Goal: Transaction & Acquisition: Purchase product/service

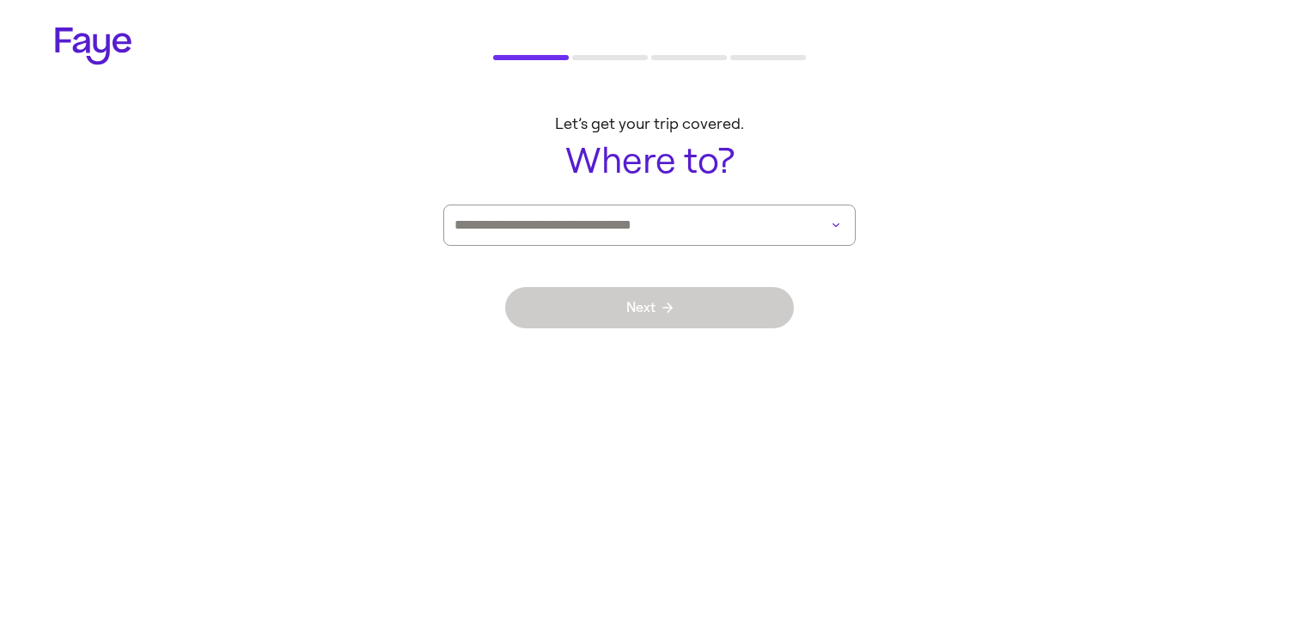
click at [805, 235] on div at bounding box center [649, 225] width 412 height 41
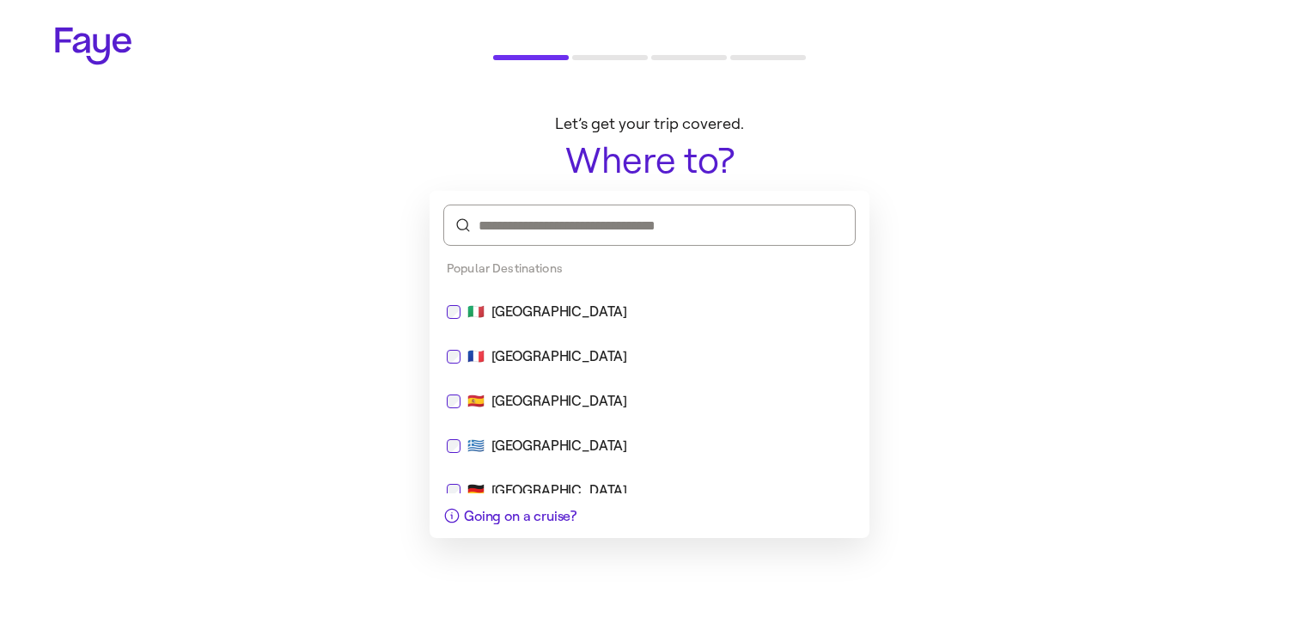
click at [678, 324] on div "🇮🇹 [GEOGRAPHIC_DATA]" at bounding box center [650, 311] width 426 height 41
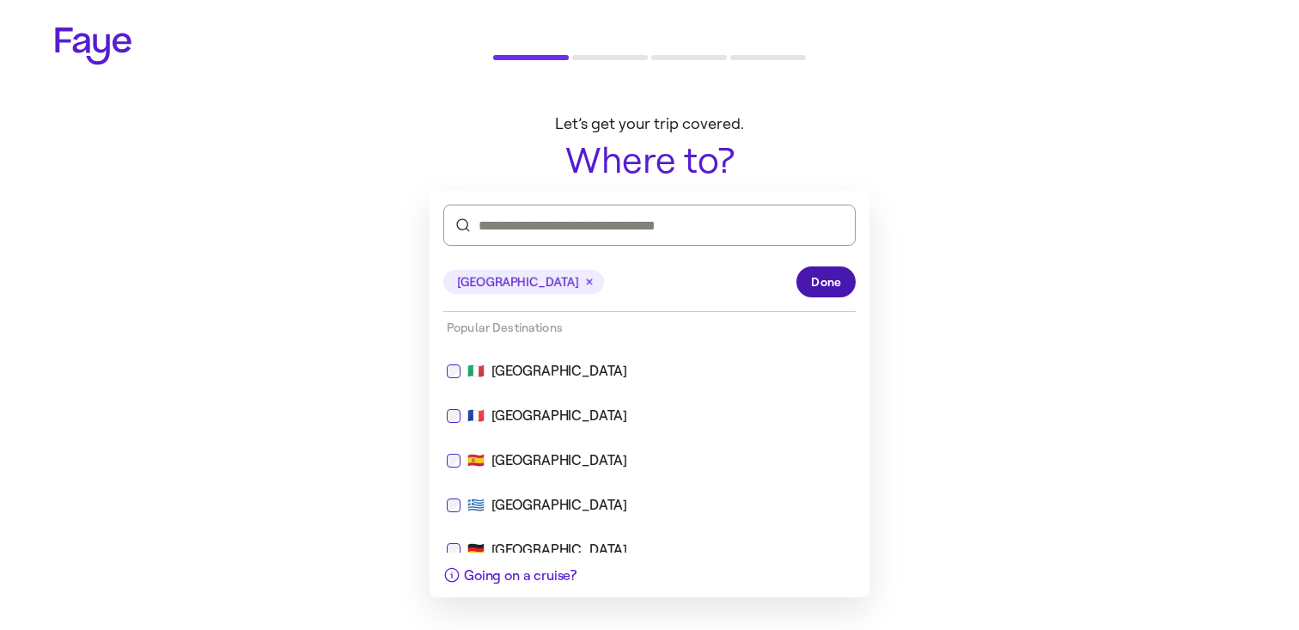
click at [822, 290] on span "Done" at bounding box center [826, 282] width 30 height 18
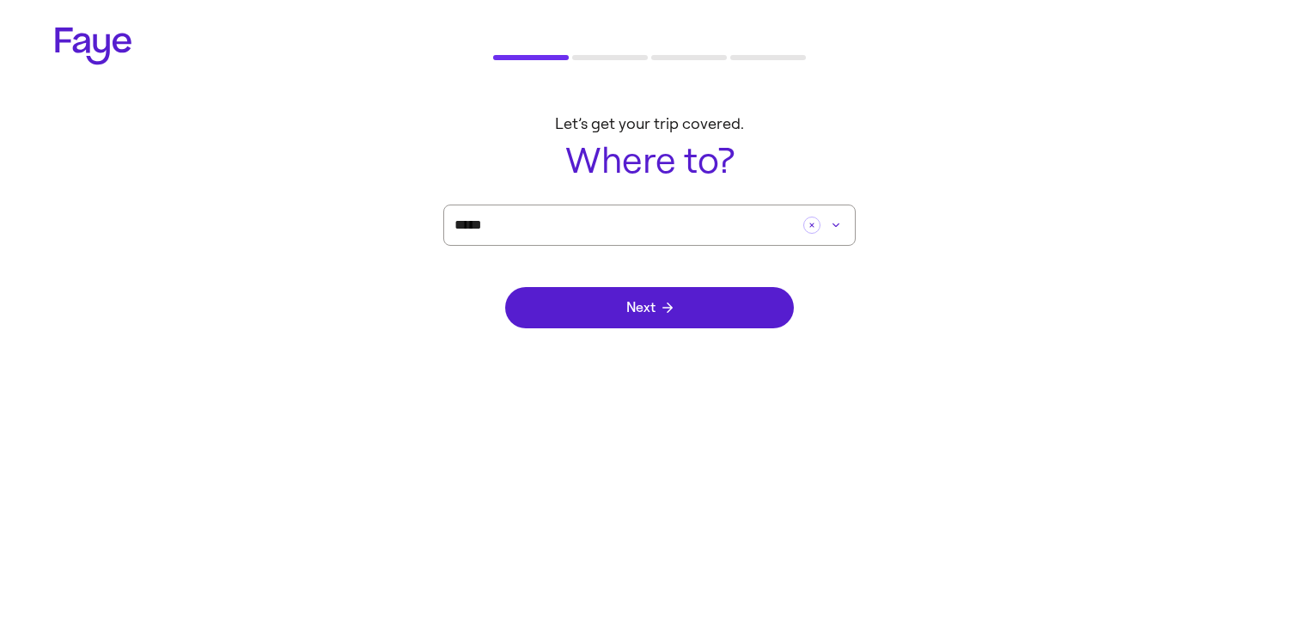
click at [716, 342] on div "Next" at bounding box center [649, 308] width 289 height 124
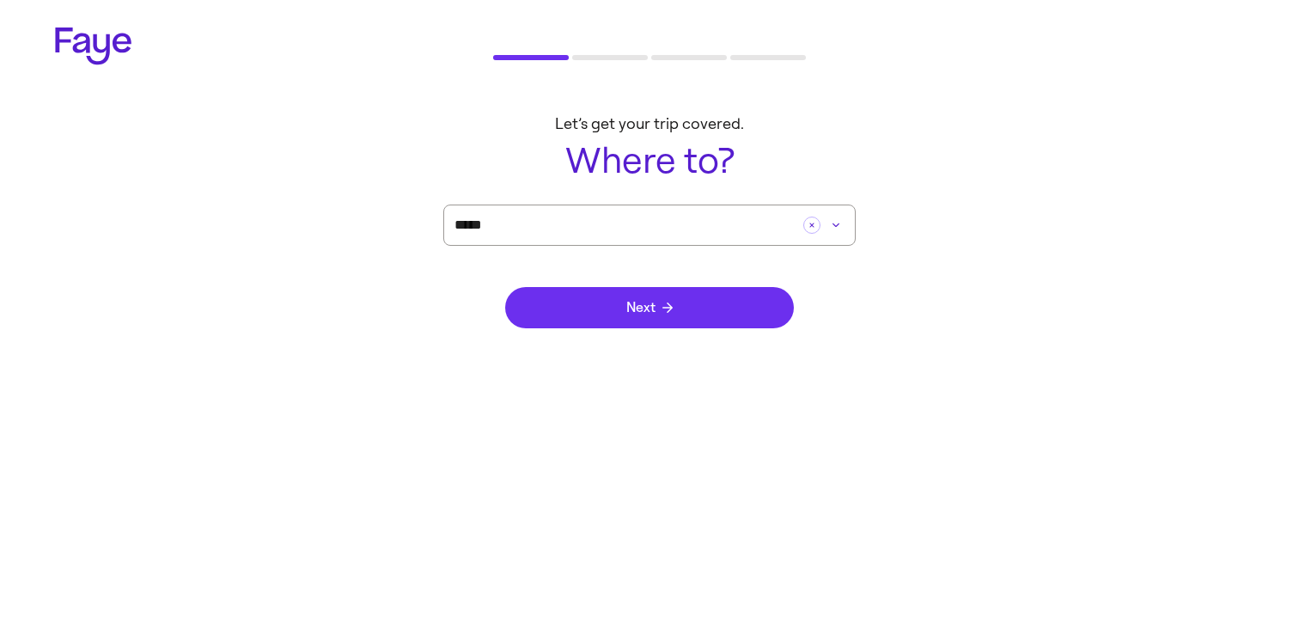
click at [728, 303] on button "Next" at bounding box center [649, 307] width 289 height 41
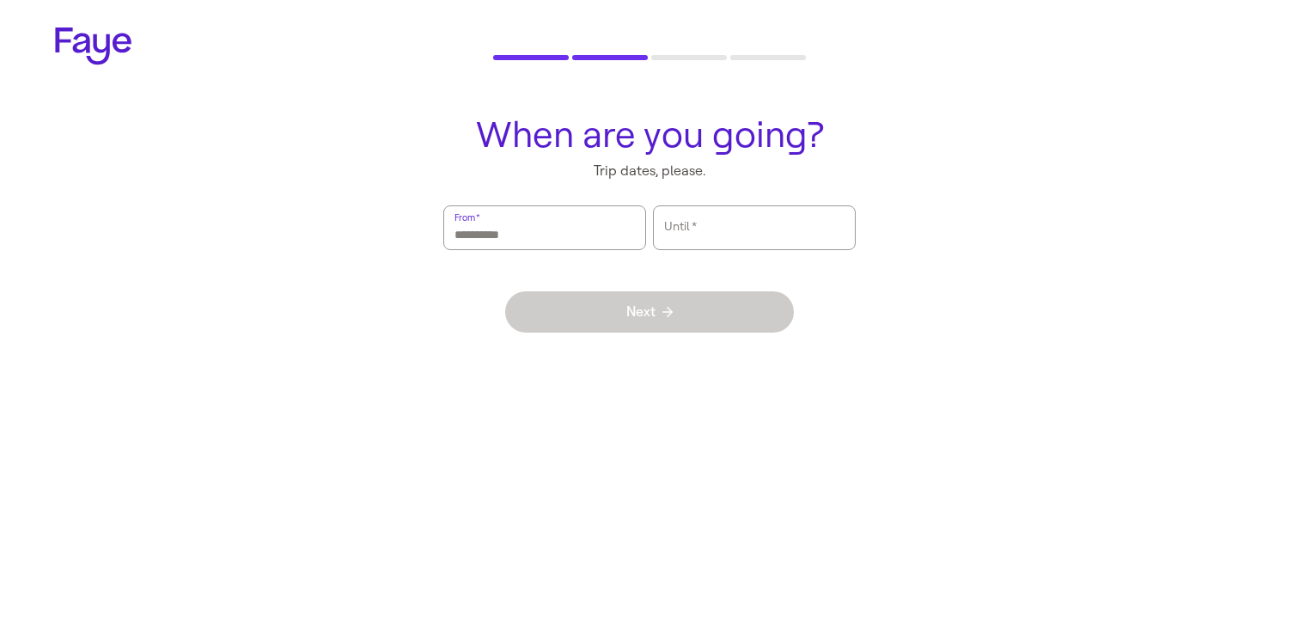
click at [525, 206] on div at bounding box center [545, 227] width 180 height 43
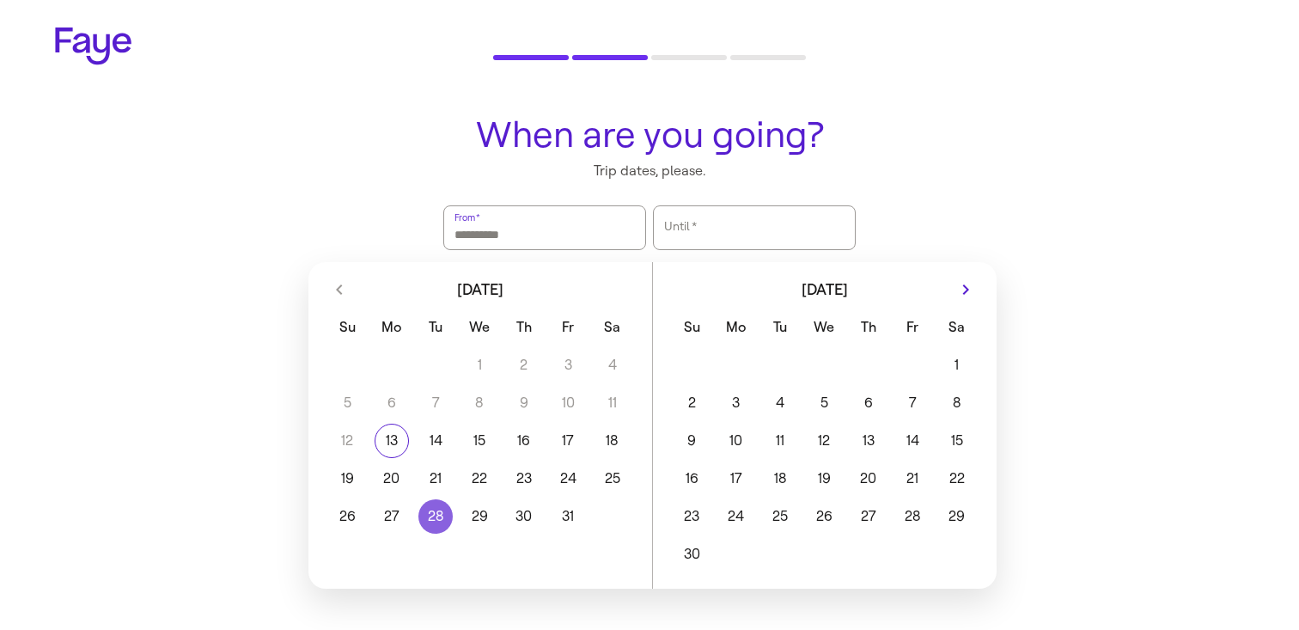
click at [443, 510] on button "28" at bounding box center [435, 516] width 44 height 34
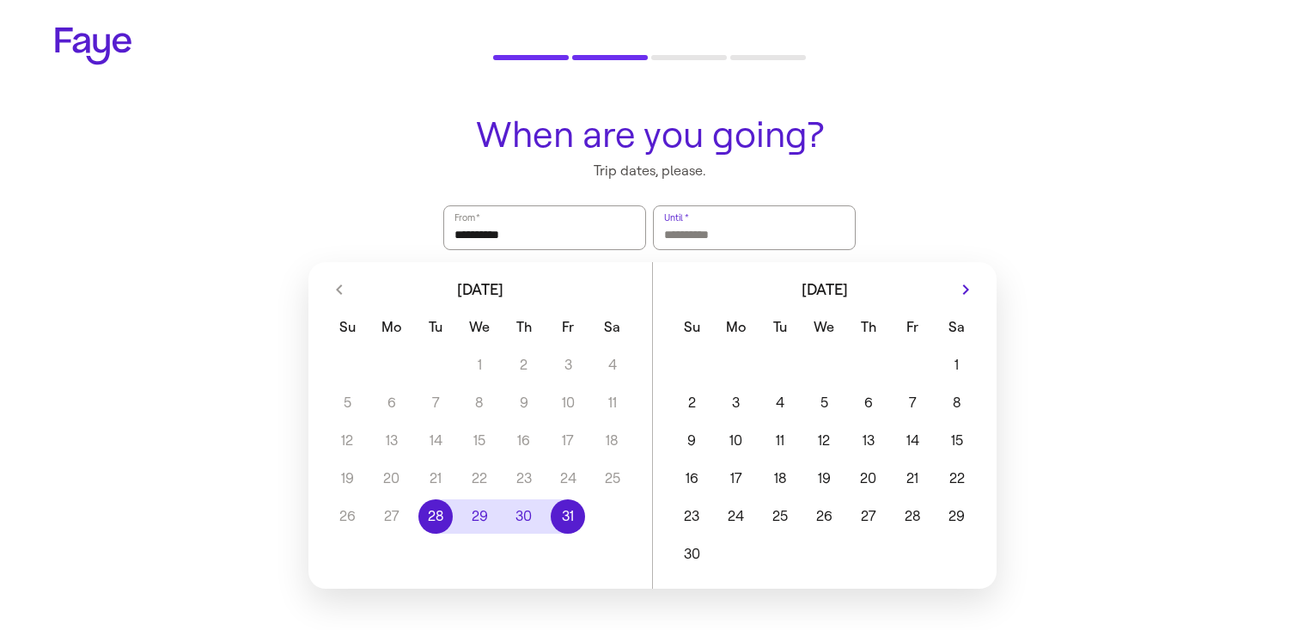
click at [564, 510] on button "31" at bounding box center [568, 516] width 44 height 34
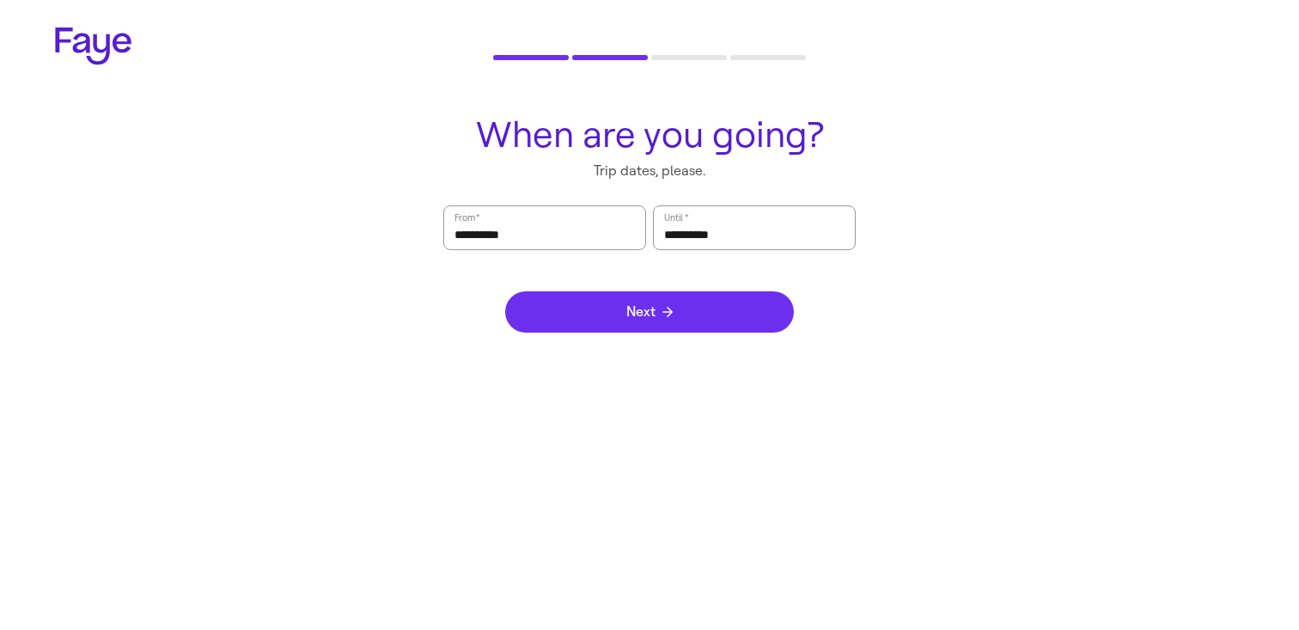
click at [642, 321] on button "Next" at bounding box center [649, 311] width 289 height 41
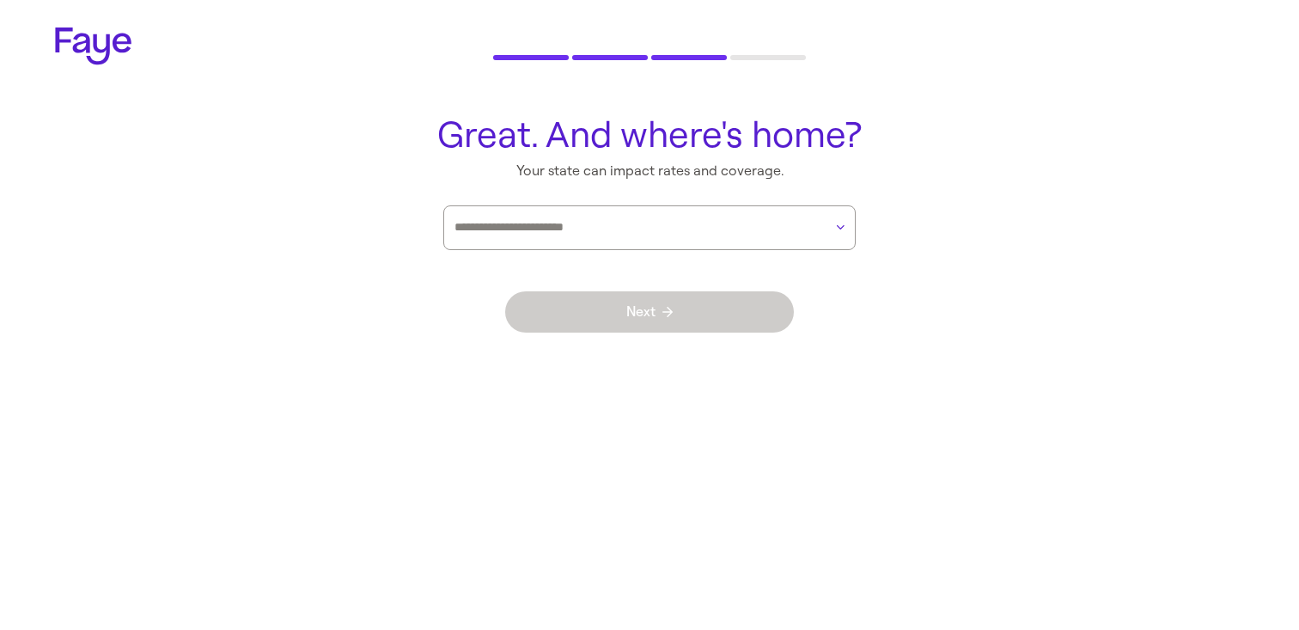
click at [645, 250] on div "Next" at bounding box center [649, 312] width 289 height 124
click at [651, 229] on input "text" at bounding box center [639, 228] width 369 height 26
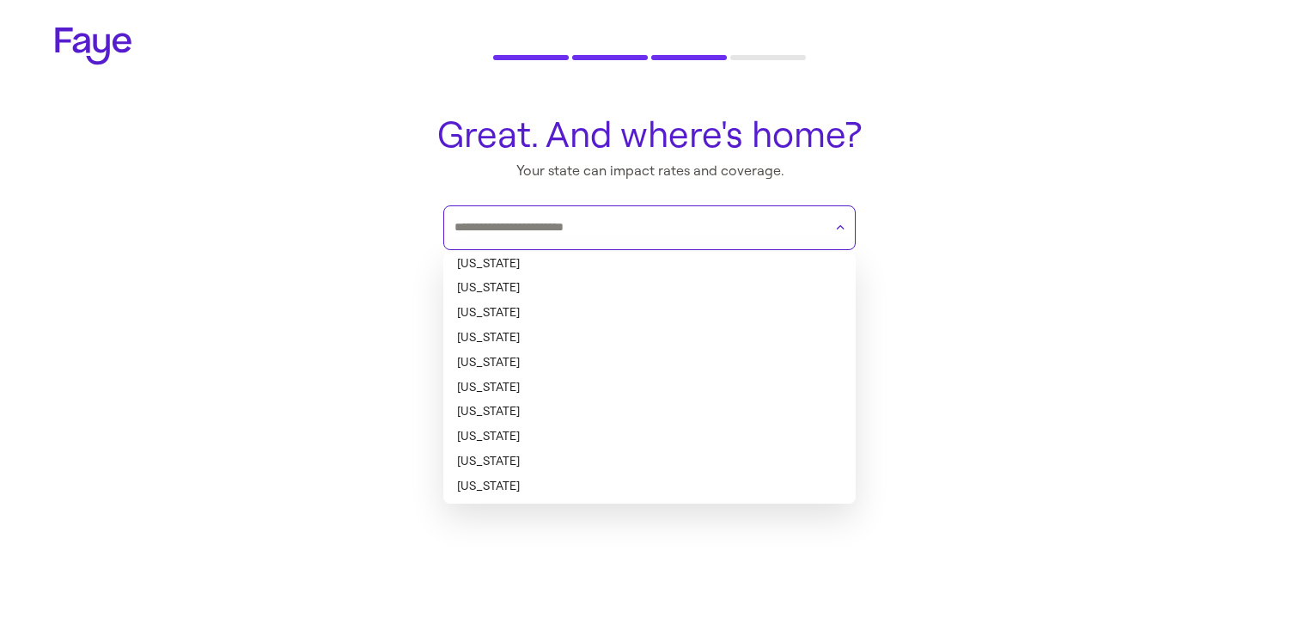
click at [638, 262] on li "[US_STATE]" at bounding box center [649, 264] width 412 height 25
type input "*******"
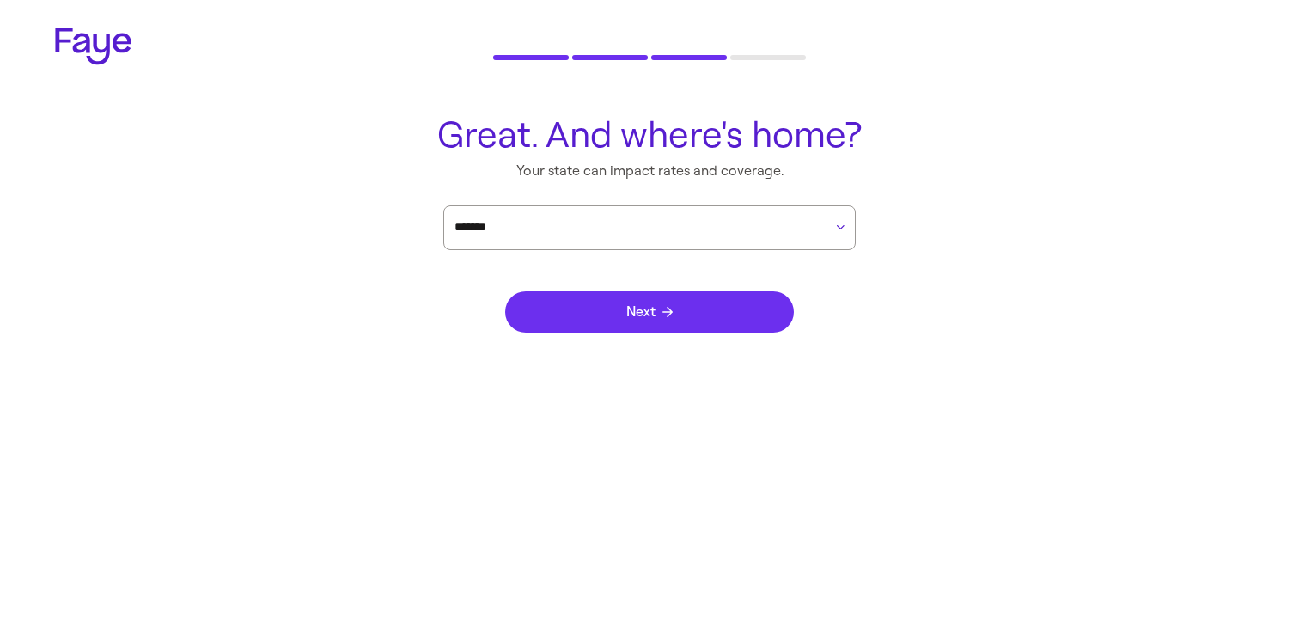
click at [654, 305] on span "Next" at bounding box center [649, 312] width 46 height 14
